Goal: Find specific page/section: Find specific page/section

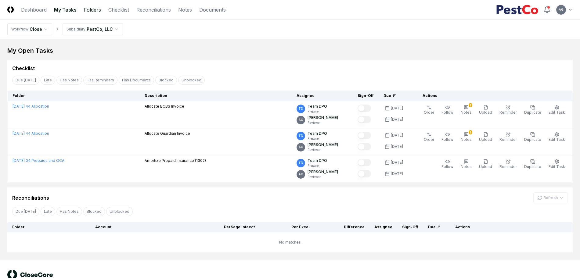
click at [91, 13] on link "Folders" at bounding box center [92, 9] width 17 height 7
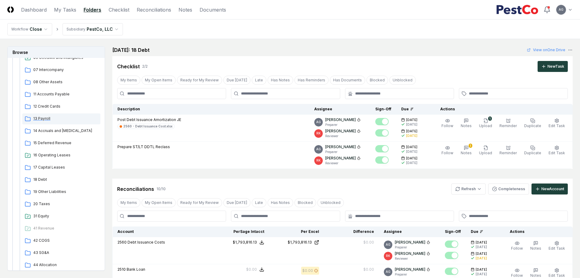
scroll to position [114, 0]
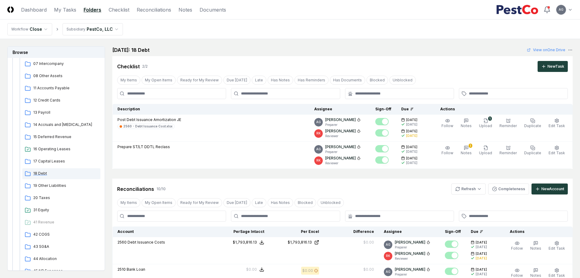
click at [43, 173] on span "18 Debt" at bounding box center [65, 173] width 65 height 5
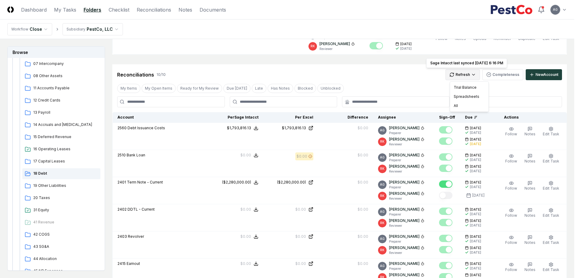
click at [483, 76] on html "CloseCore Dashboard My Tasks Folders Checklist Reconciliations Notes Documents …" at bounding box center [290, 255] width 580 height 739
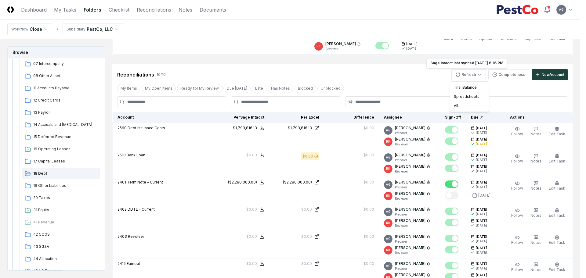
click at [379, 74] on html "CloseCore Dashboard My Tasks Folders Checklist Reconciliations Notes Documents …" at bounding box center [293, 255] width 586 height 739
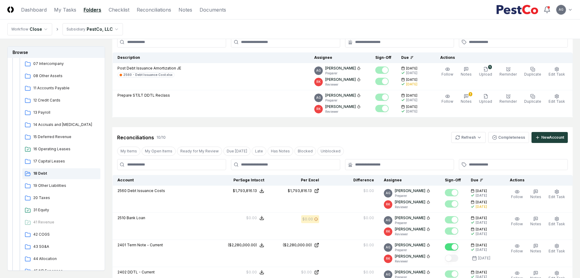
scroll to position [38, 0]
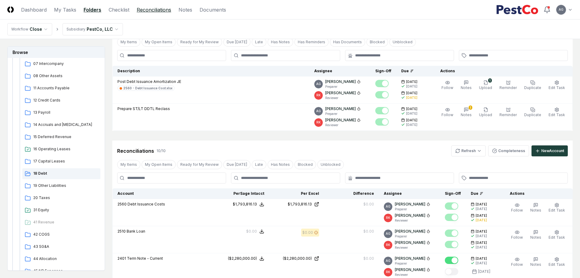
click at [157, 9] on link "Reconciliations" at bounding box center [154, 9] width 34 height 7
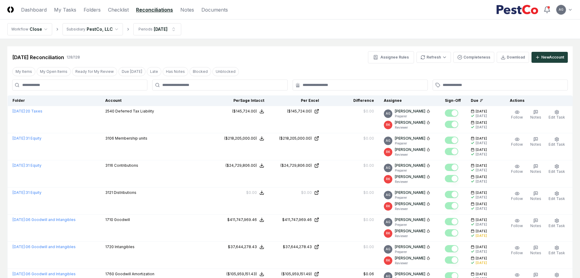
click at [59, 5] on header "CloseCore Dashboard My Tasks Folders Checklist Reconciliations Notes Documents …" at bounding box center [290, 10] width 580 height 20
click at [61, 10] on link "My Tasks" at bounding box center [65, 9] width 22 height 7
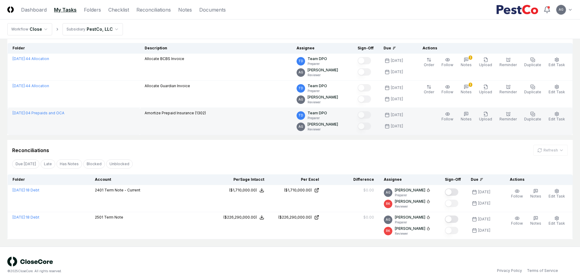
scroll to position [53, 0]
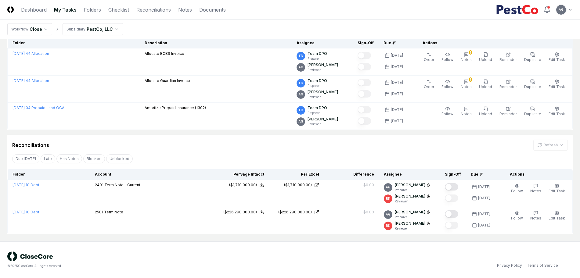
click at [243, 145] on div "Reconciliations Refresh" at bounding box center [289, 145] width 555 height 11
click at [334, 143] on div "Reconciliations Refresh" at bounding box center [289, 145] width 555 height 11
click at [324, 13] on header "CloseCore Dashboard My Tasks Folders Checklist Reconciliations Notes Documents …" at bounding box center [290, 10] width 580 height 20
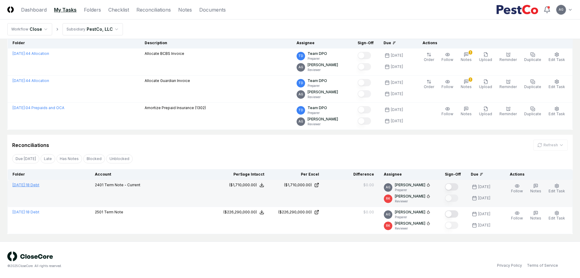
click at [39, 186] on link "[DATE] : 18 Debt" at bounding box center [26, 185] width 27 height 5
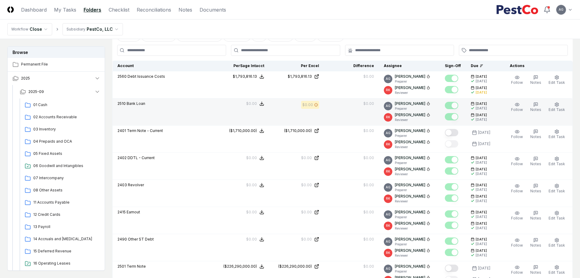
scroll to position [153, 0]
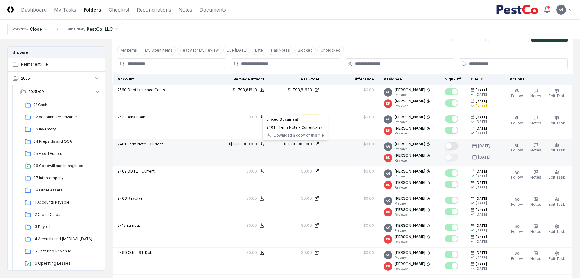
click at [295, 144] on div "($1,710,000.00)" at bounding box center [298, 144] width 28 height 5
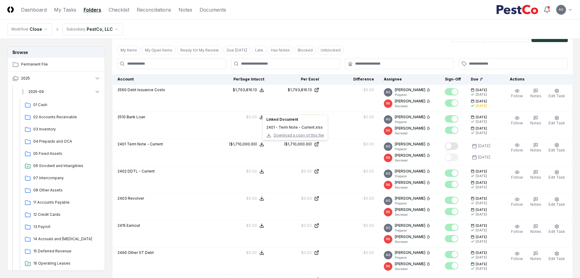
click at [43, 91] on span "2025-09" at bounding box center [36, 91] width 16 height 5
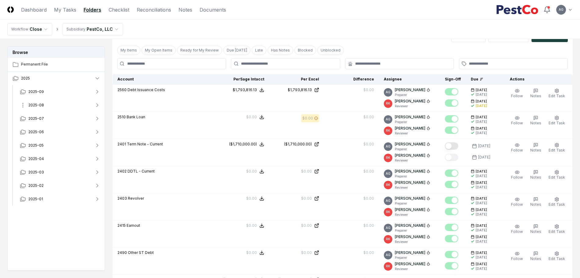
click at [52, 107] on button "2025-08" at bounding box center [60, 105] width 90 height 13
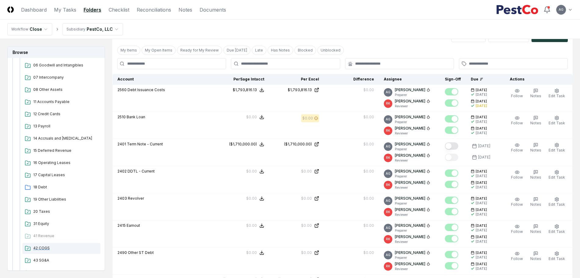
scroll to position [114, 0]
click at [42, 186] on span "18 Debt" at bounding box center [65, 186] width 65 height 5
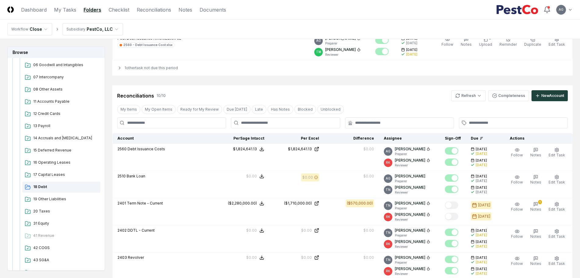
scroll to position [68, 0]
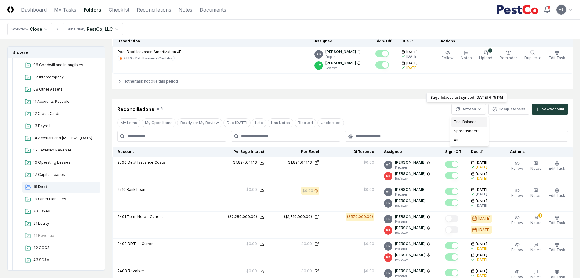
click at [474, 122] on div "Trial Balance" at bounding box center [469, 121] width 36 height 9
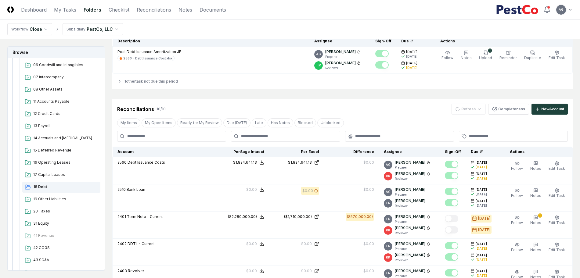
click at [367, 108] on div "Reconciliations 10 / 10 Refresh Completeness New Account" at bounding box center [342, 109] width 451 height 11
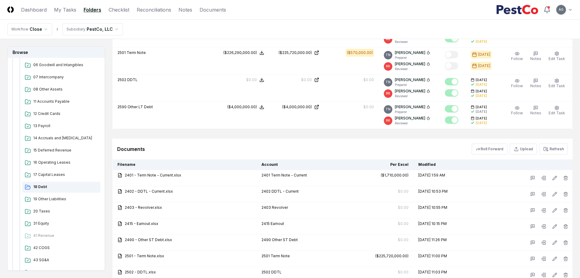
scroll to position [449, 0]
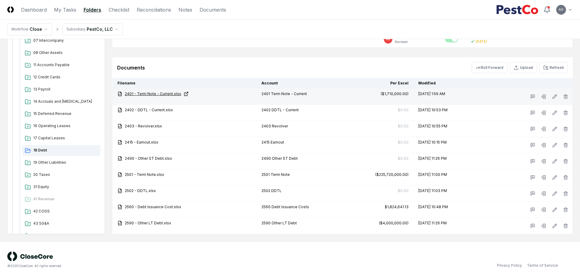
click at [166, 96] on link "2401 - Term Note - Current.xlsx" at bounding box center [184, 93] width 134 height 5
